Goal: Information Seeking & Learning: Learn about a topic

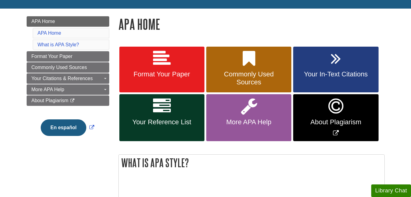
scroll to position [82, 0]
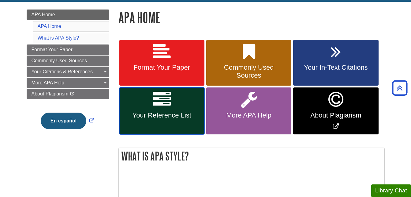
click at [166, 102] on icon at bounding box center [162, 99] width 18 height 18
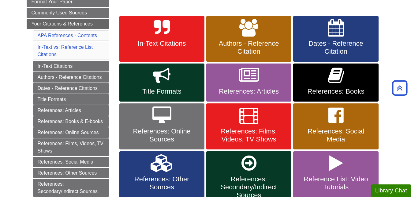
scroll to position [110, 0]
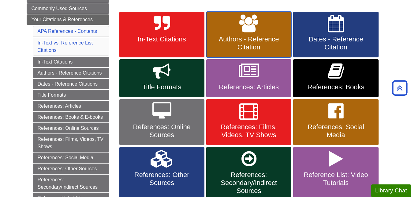
click at [251, 45] on span "Authors - Reference Citation" at bounding box center [249, 43] width 76 height 16
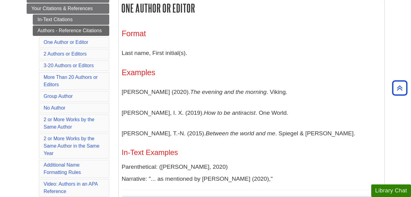
scroll to position [123, 0]
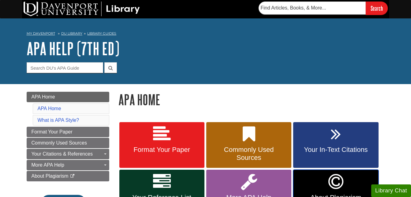
click at [333, 179] on icon "Link opens in new window" at bounding box center [336, 181] width 15 height 18
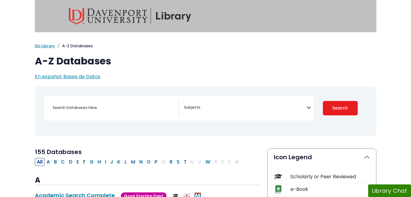
select select "Database Subject Filter"
click at [136, 122] on div "[MEDICAL_DATA] Guide" at bounding box center [206, 111] width 334 height 44
click at [96, 108] on input "Search database by title or keyword" at bounding box center [114, 107] width 130 height 9
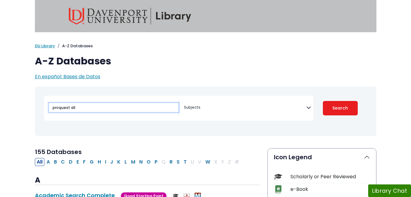
type input "proquest all"
click at [323, 101] on button "Search" at bounding box center [340, 108] width 35 height 14
select select "Database Subject Filter"
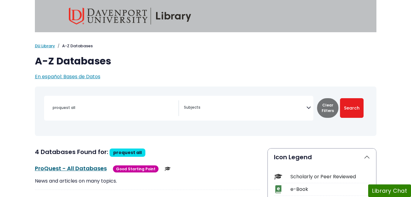
click at [55, 170] on link "ProQuest - All Databases This link opens in a new window" at bounding box center [71, 168] width 72 height 8
